Goal: Information Seeking & Learning: Learn about a topic

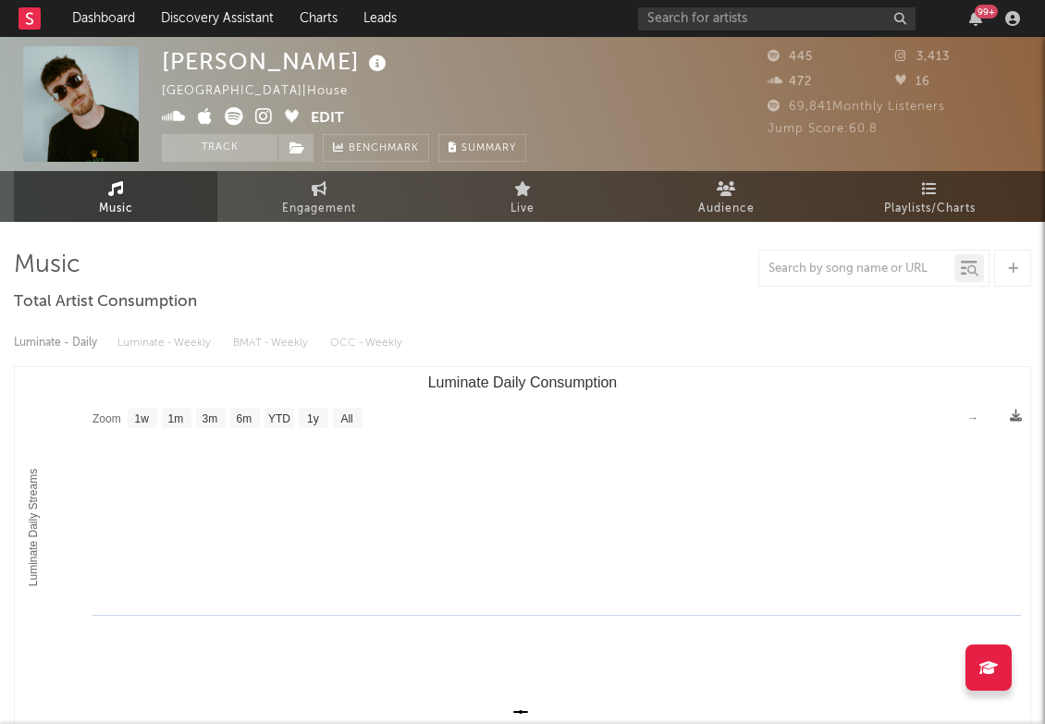
select select "1w"
click at [692, 18] on input "text" at bounding box center [776, 18] width 277 height 23
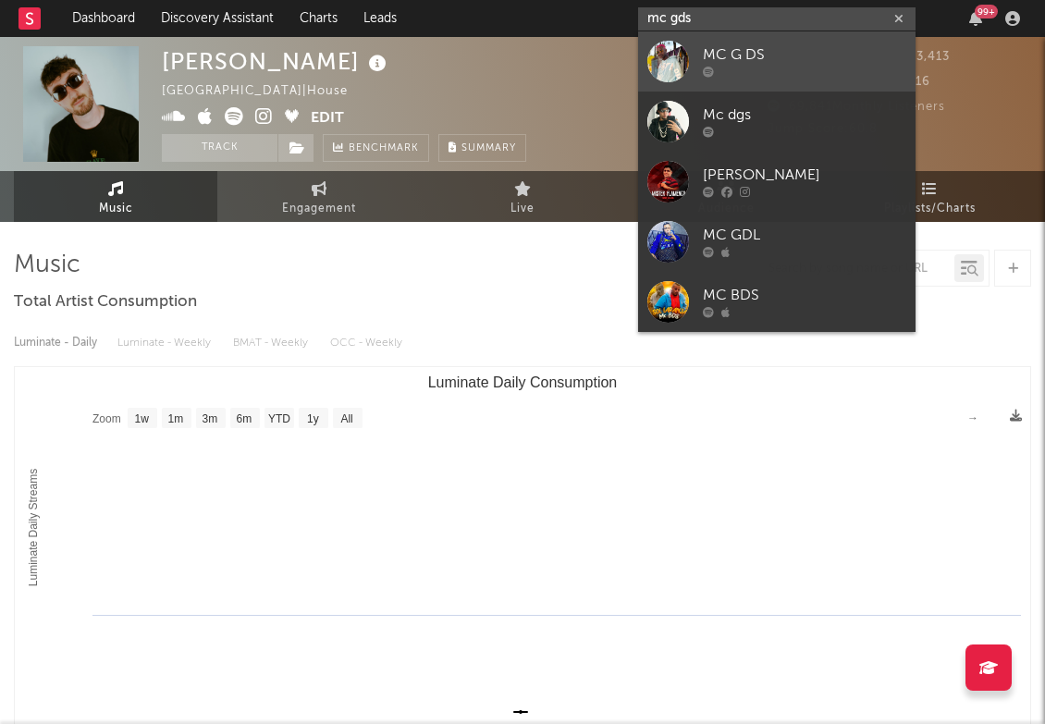
type input "mc gds"
click at [692, 61] on link "MC G DS" at bounding box center [776, 61] width 277 height 60
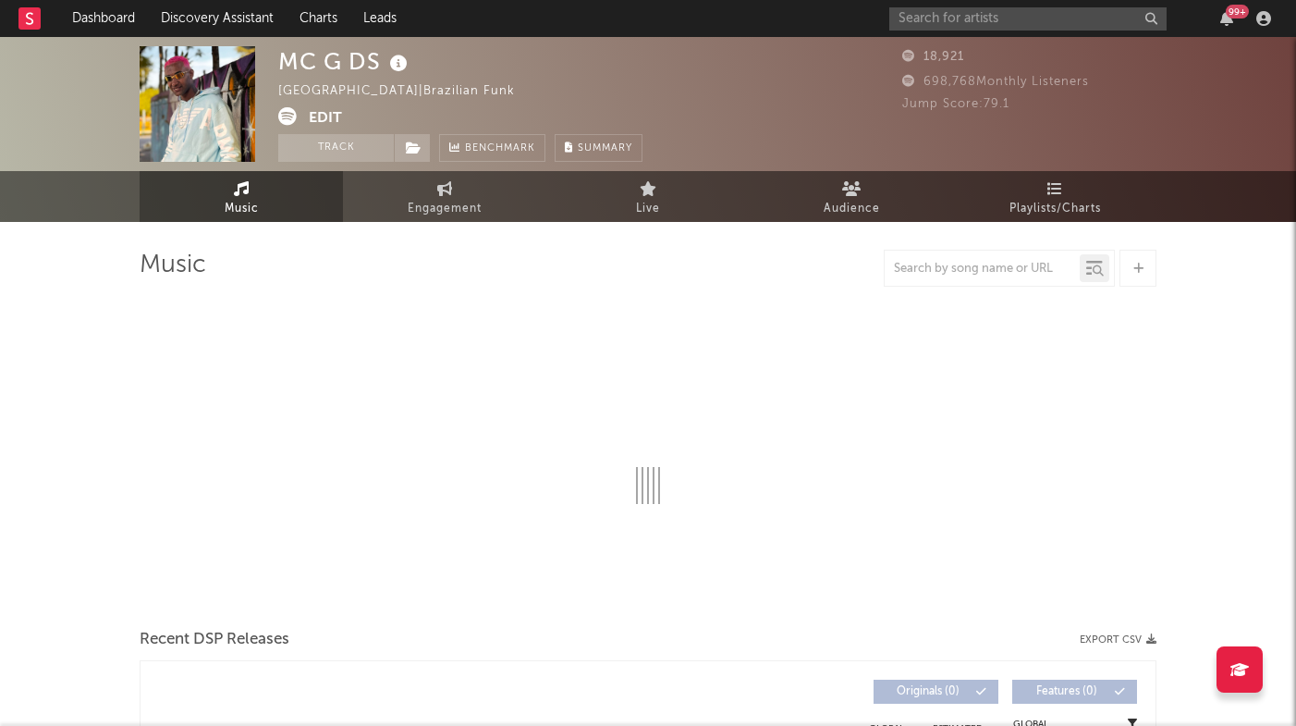
select select "6m"
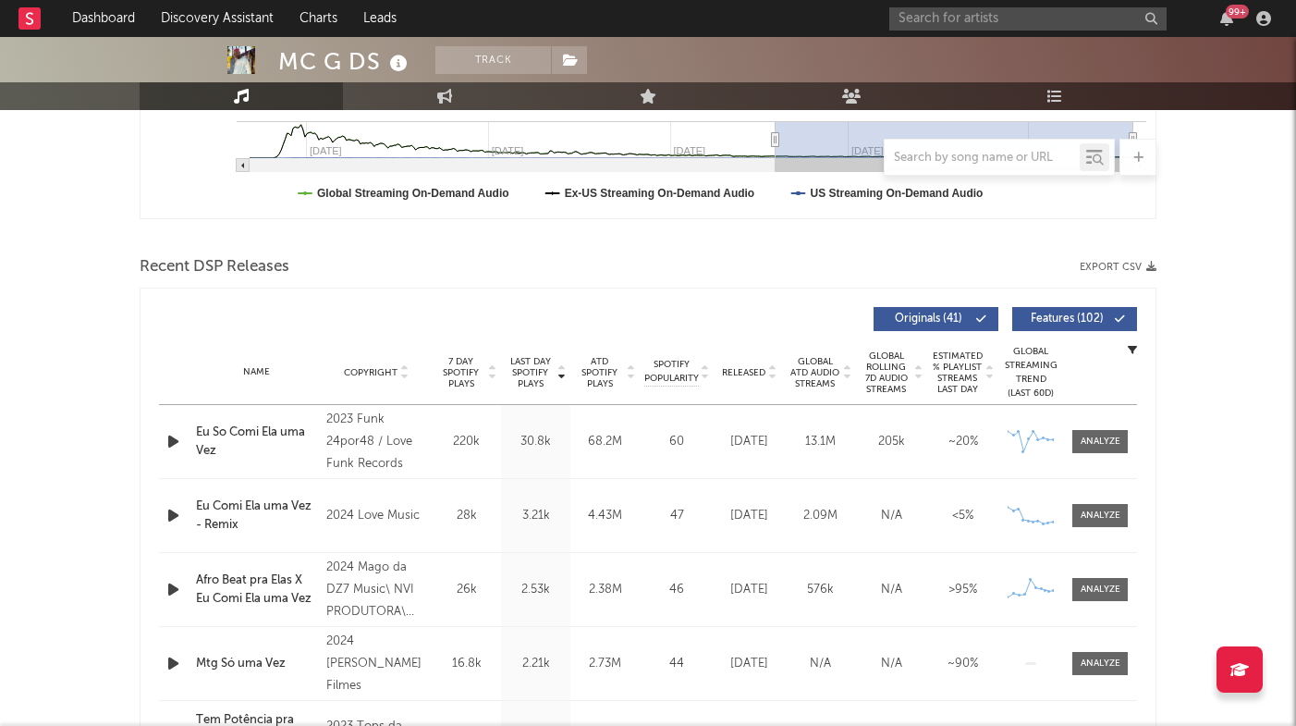
scroll to position [543, 0]
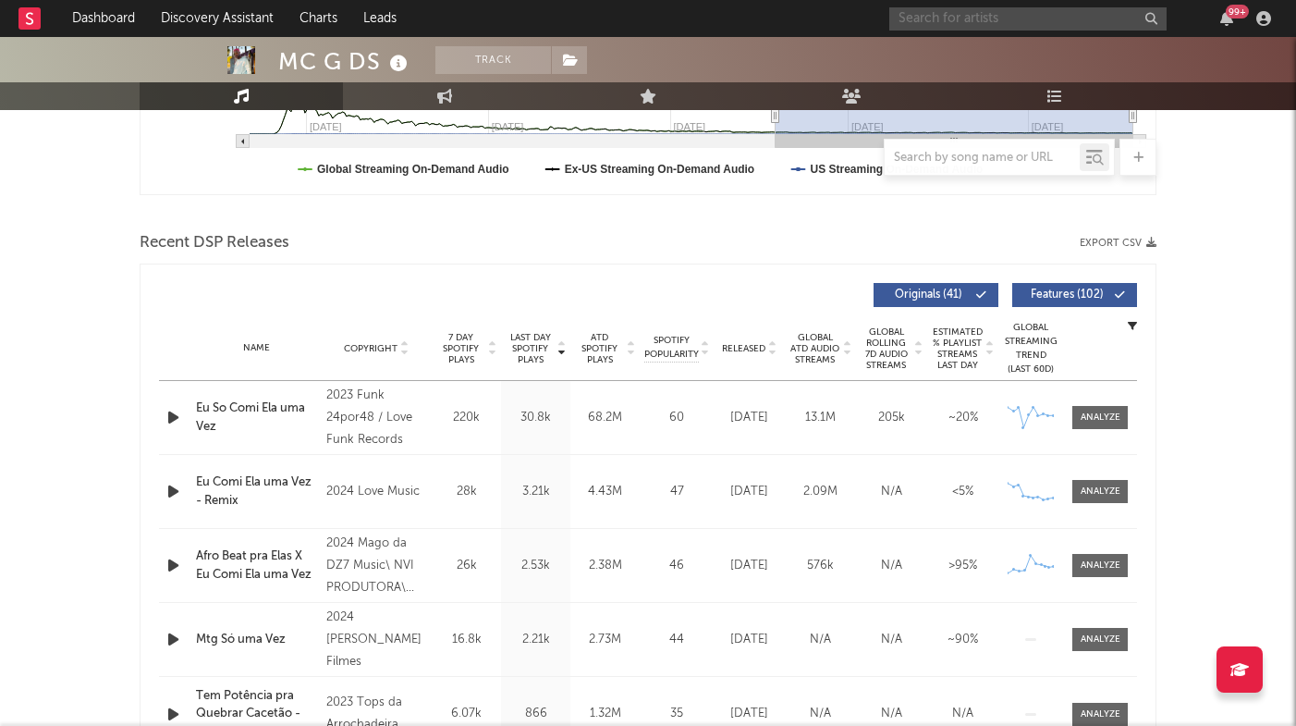
click at [1001, 14] on input "text" at bounding box center [1027, 18] width 277 height 23
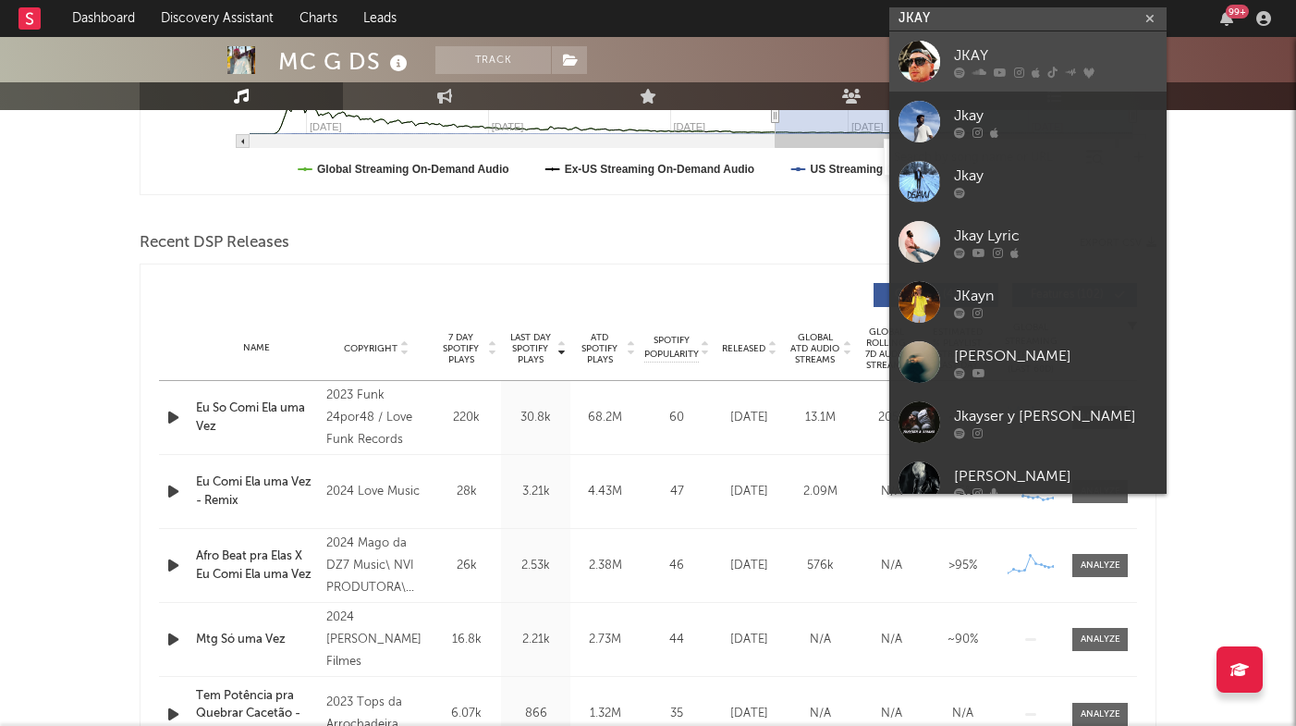
type input "JKAY"
click at [978, 50] on div "JKAY" at bounding box center [1055, 55] width 203 height 22
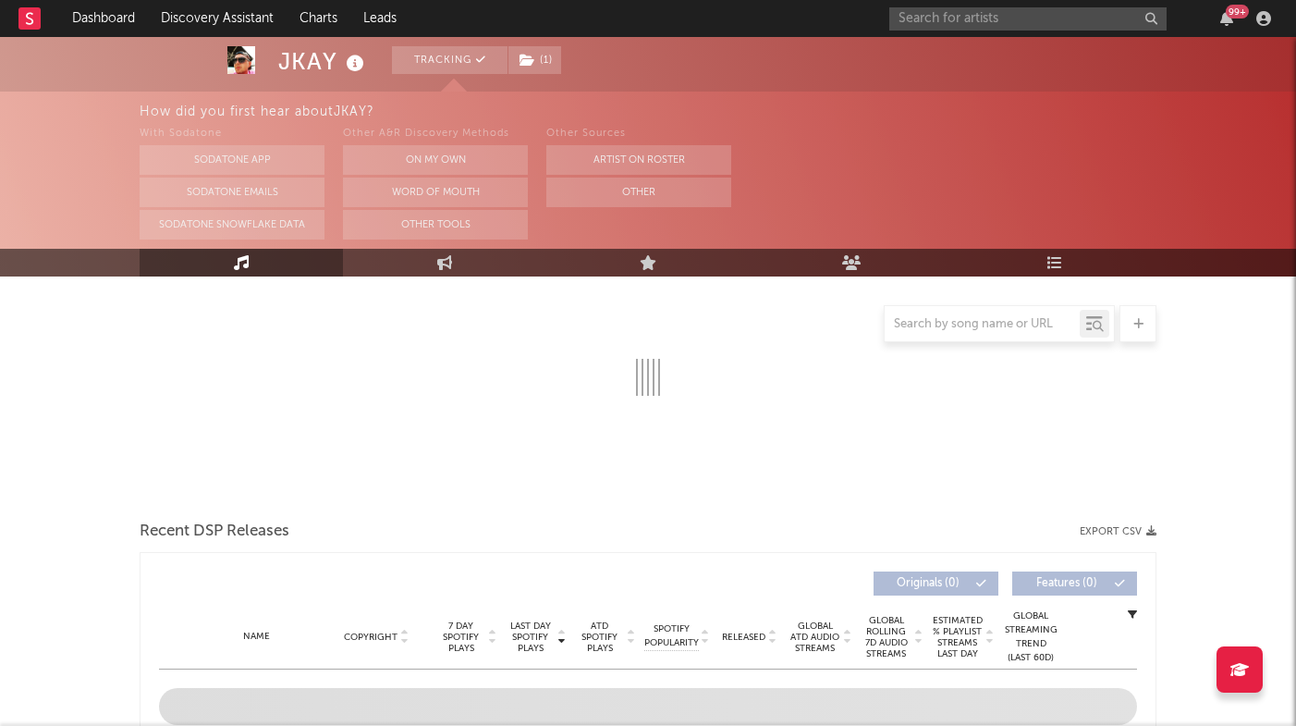
select select "6m"
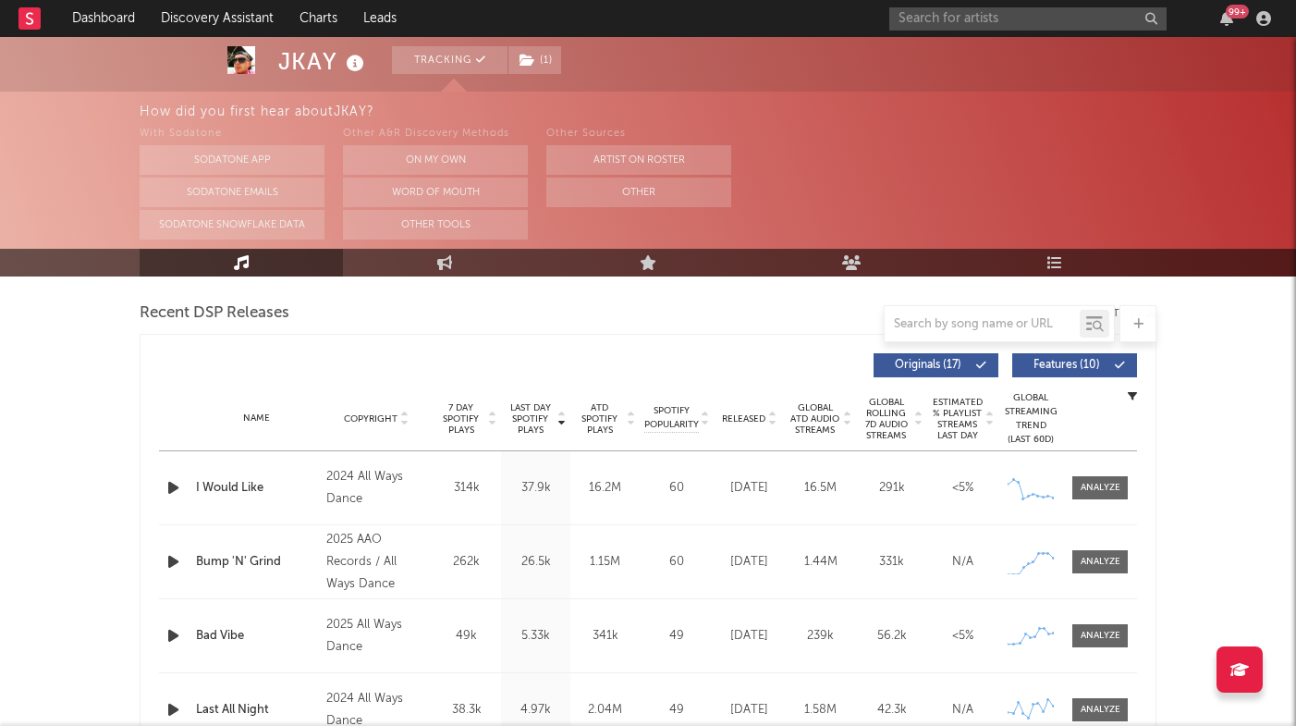
scroll to position [640, 0]
click at [1044, 569] on span at bounding box center [1099, 560] width 55 height 23
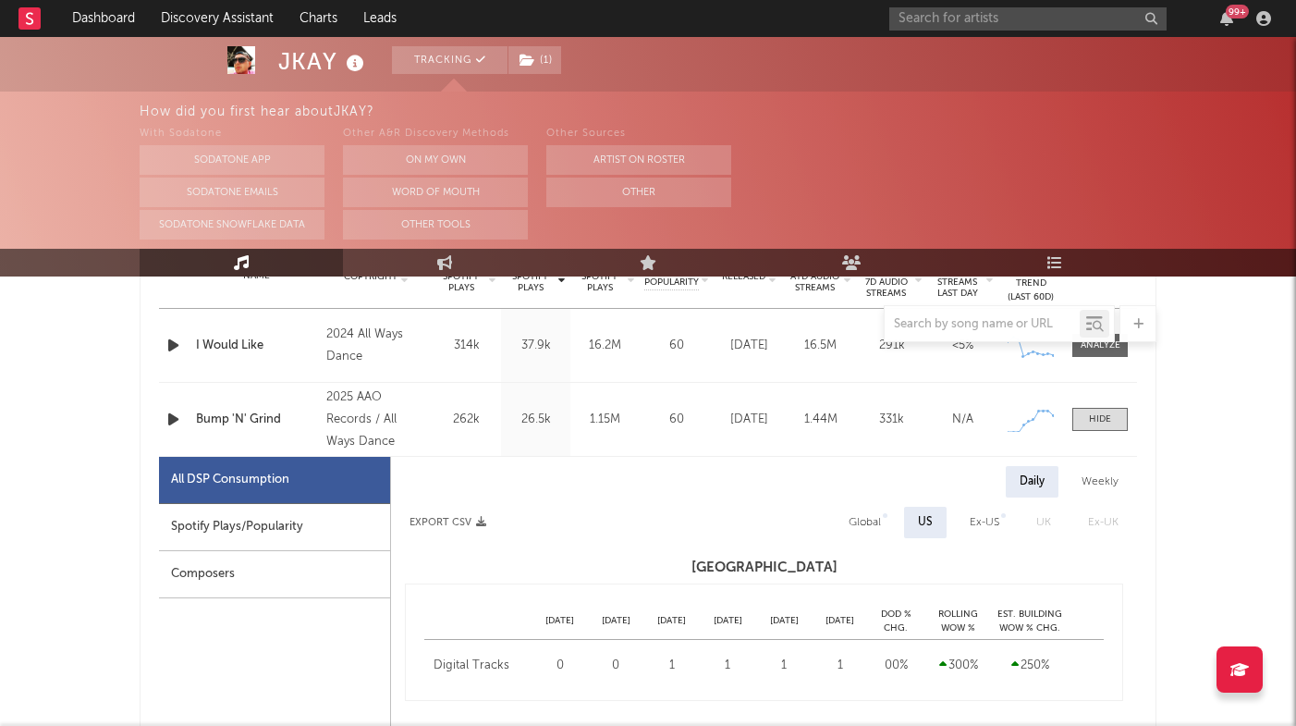
select select "1w"
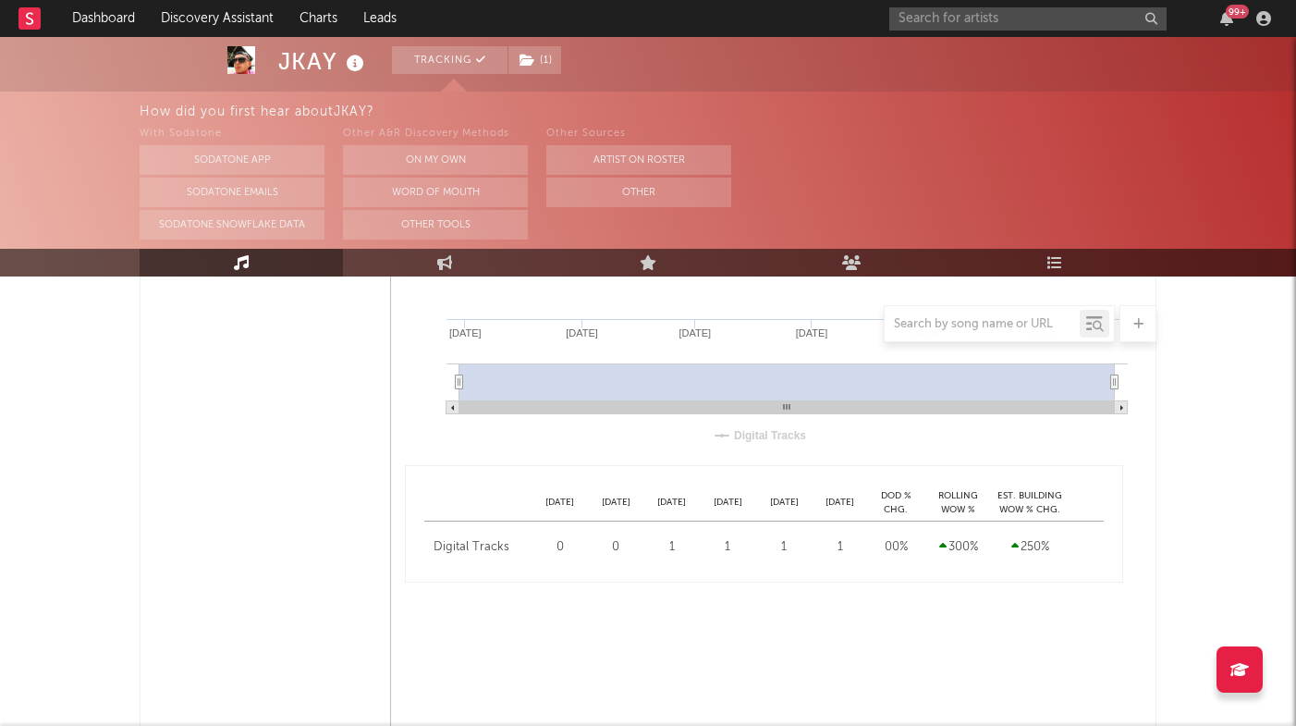
scroll to position [923, 0]
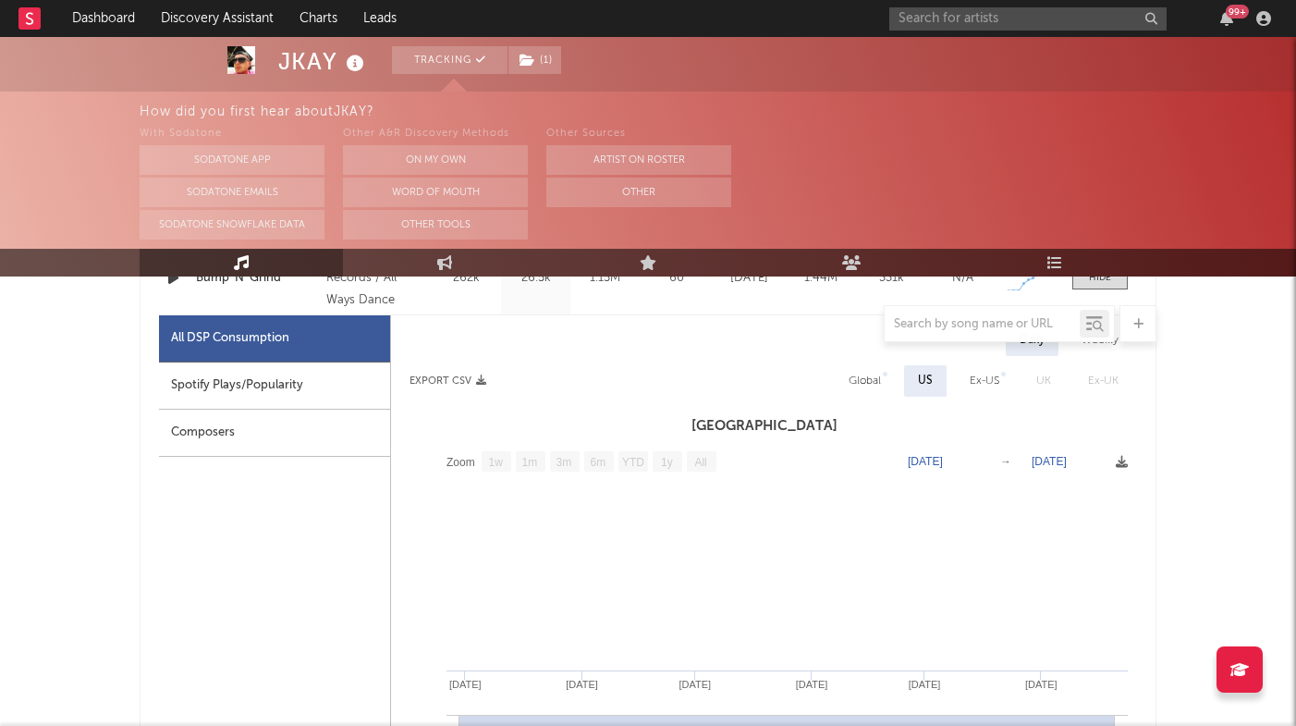
click at [317, 351] on div "All DSP Consumption" at bounding box center [274, 338] width 231 height 47
click at [315, 402] on div "Spotify Plays/Popularity" at bounding box center [274, 385] width 231 height 47
select select "1w"
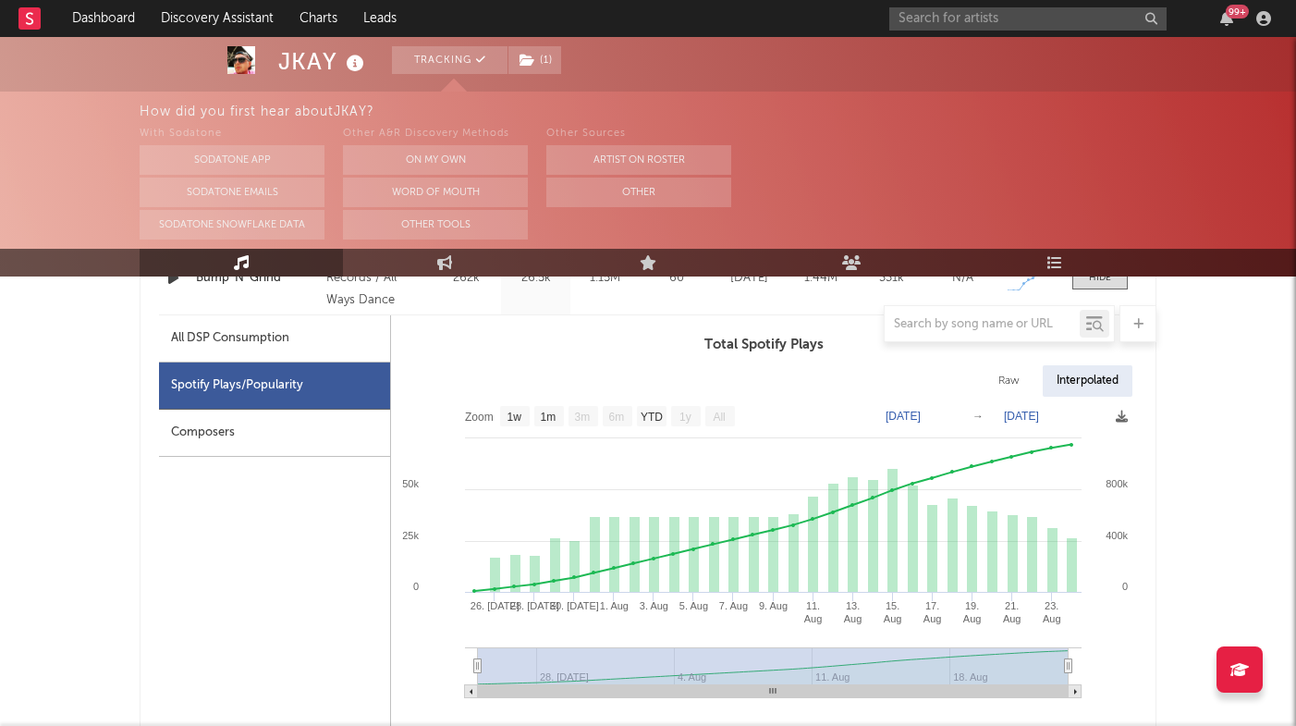
click at [318, 340] on div at bounding box center [648, 323] width 1017 height 37
click at [317, 323] on div at bounding box center [648, 323] width 1017 height 37
click at [311, 337] on div at bounding box center [648, 323] width 1017 height 37
click at [257, 333] on div at bounding box center [648, 323] width 1017 height 37
click at [260, 350] on div "All DSP Consumption" at bounding box center [274, 338] width 231 height 47
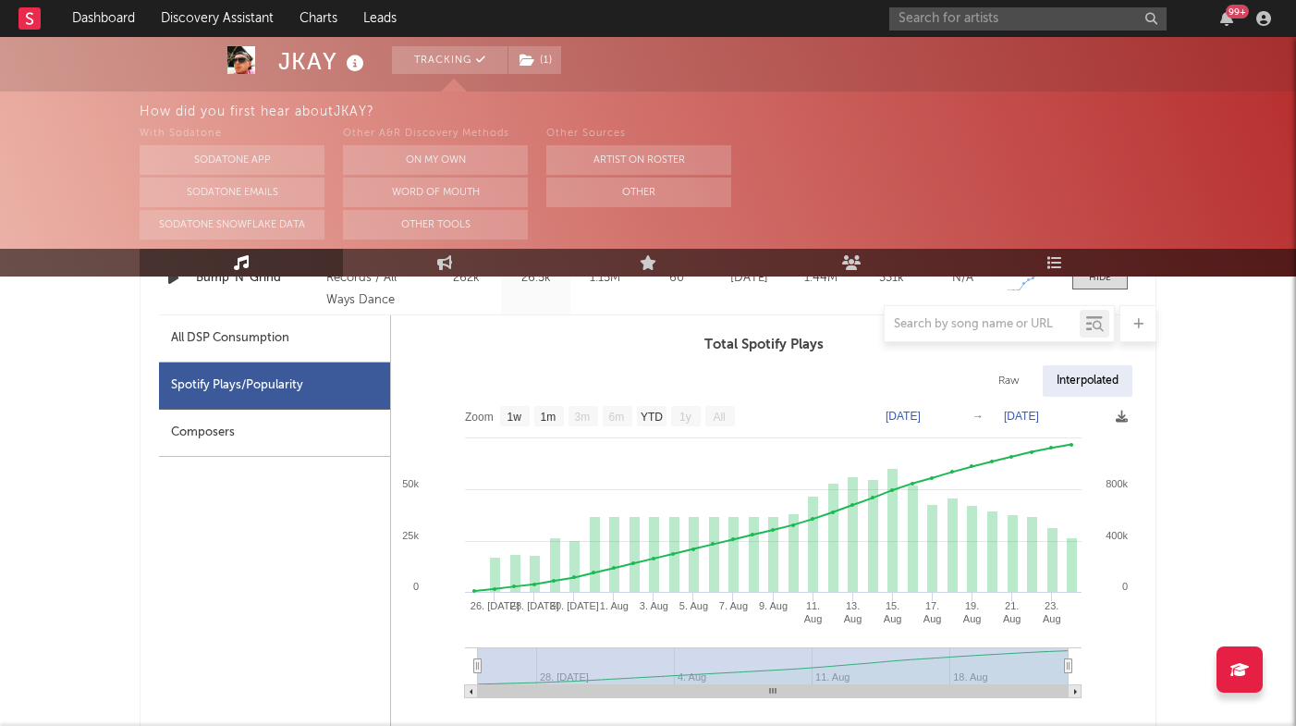
select select "1w"
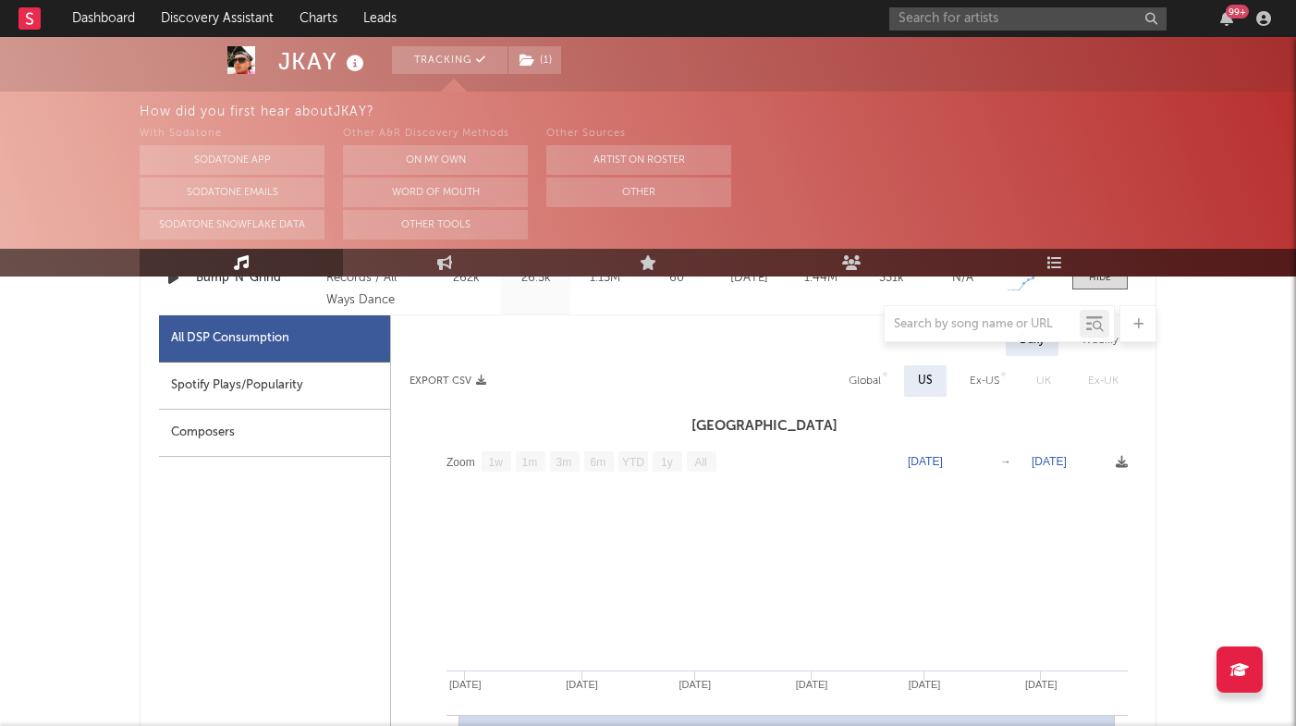
click at [260, 377] on div "Spotify Plays/Popularity" at bounding box center [274, 385] width 231 height 47
select select "1w"
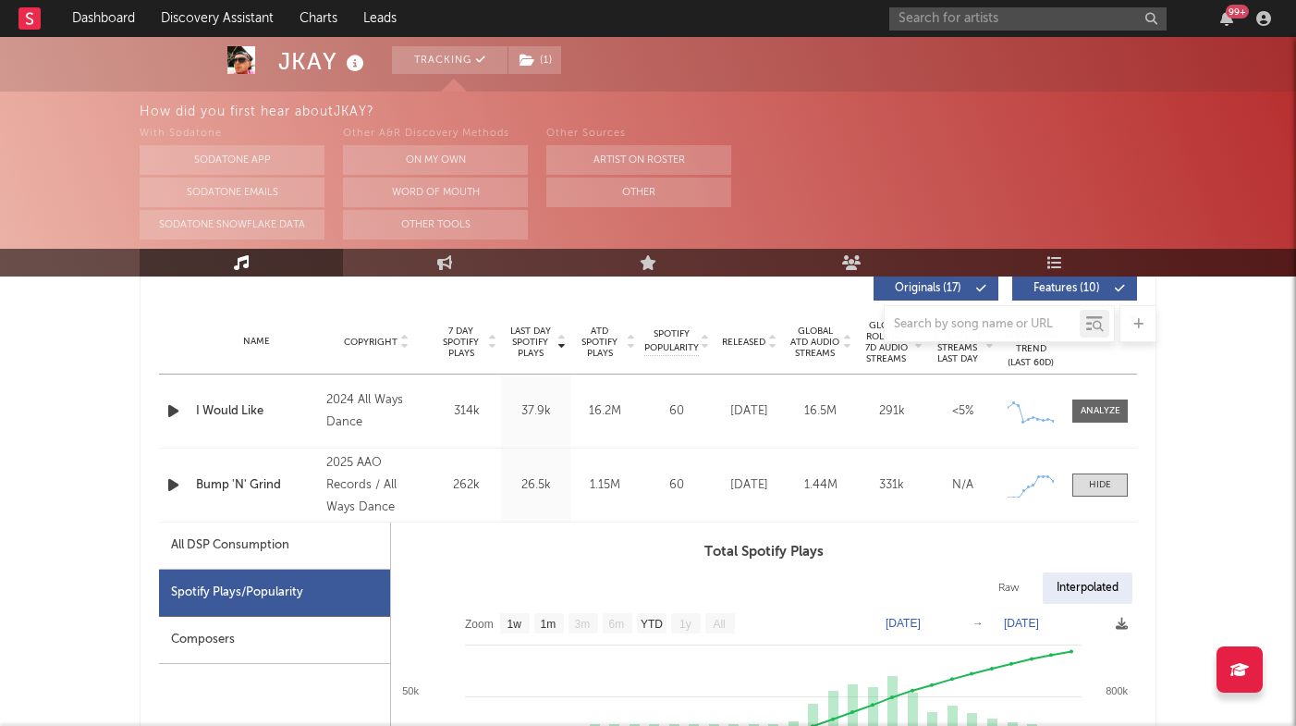
scroll to position [733, 0]
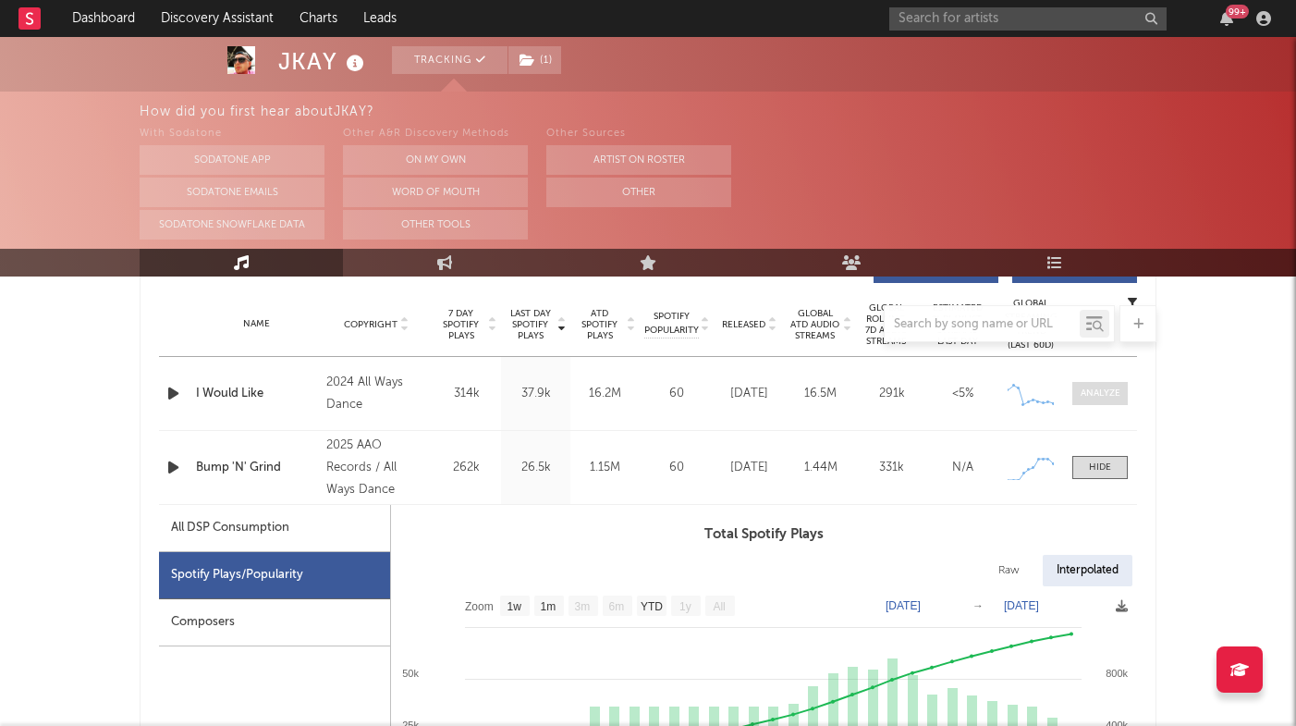
click at [1044, 396] on div at bounding box center [1101, 393] width 40 height 14
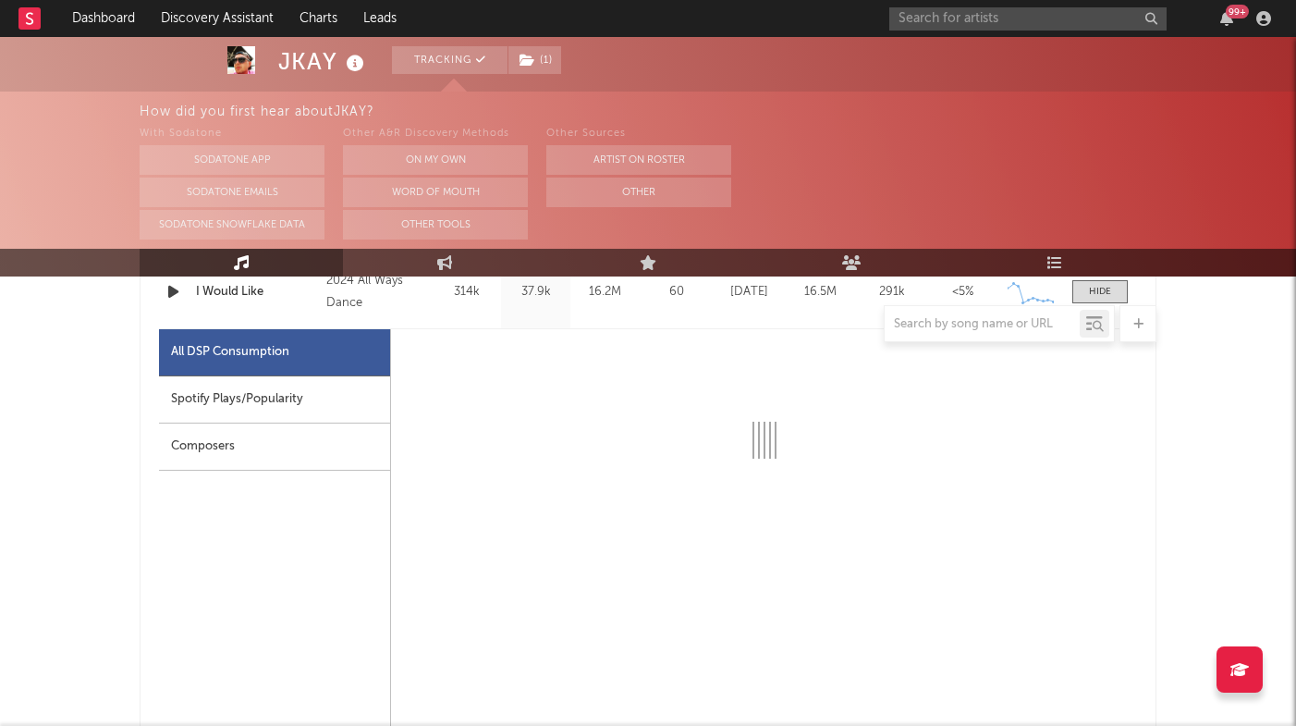
select select "6m"
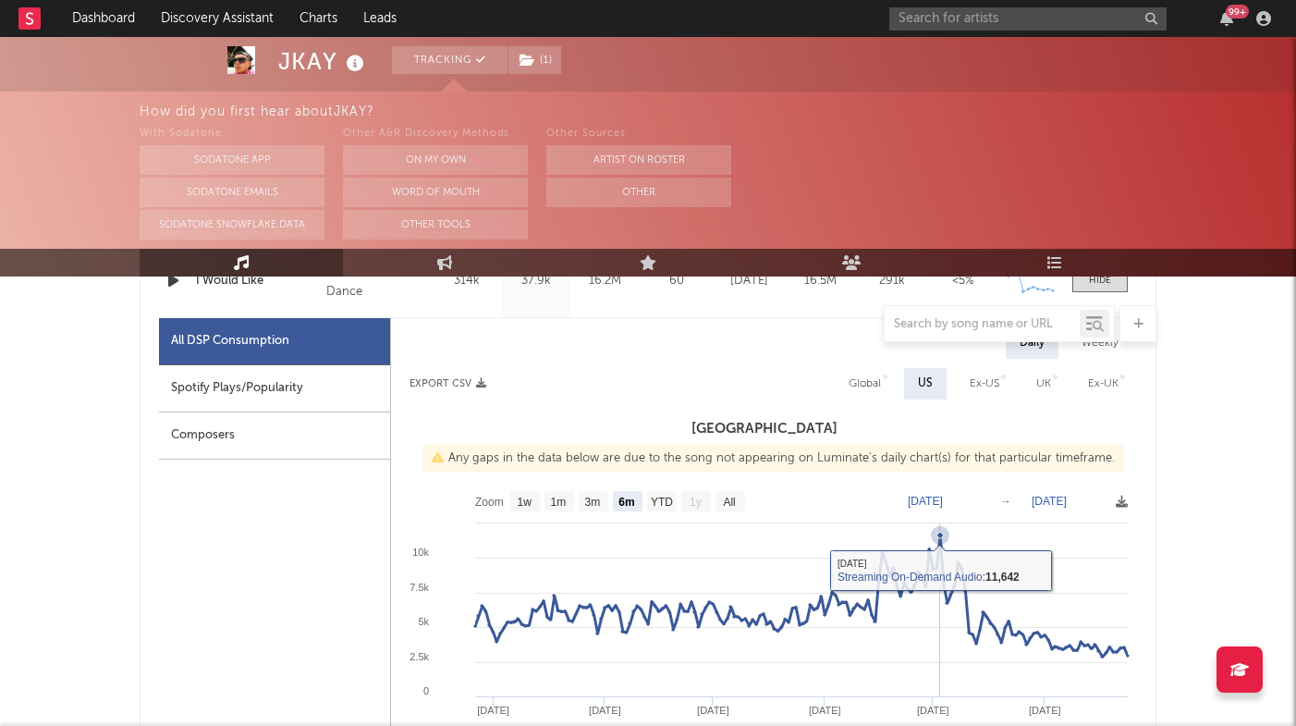
scroll to position [850, 0]
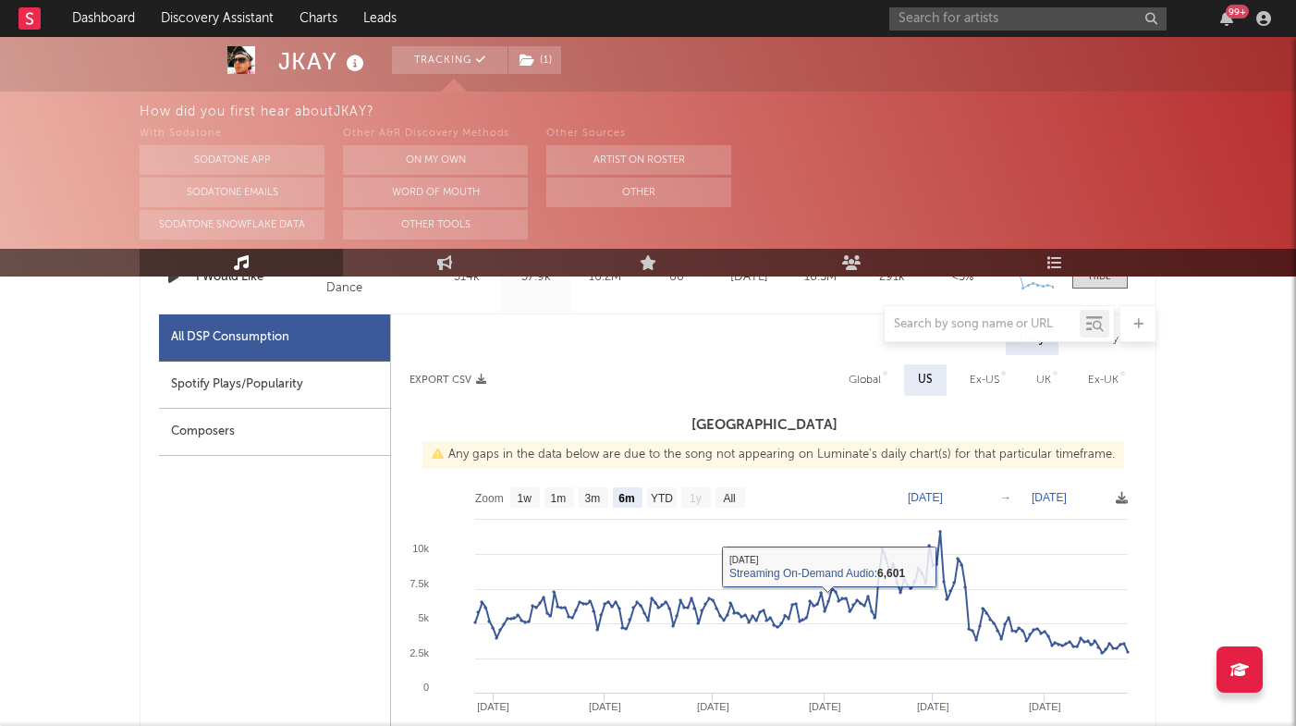
click at [290, 385] on div "Spotify Plays/Popularity" at bounding box center [274, 384] width 231 height 47
select select "6m"
select select "1w"
